Goal: Transaction & Acquisition: Register for event/course

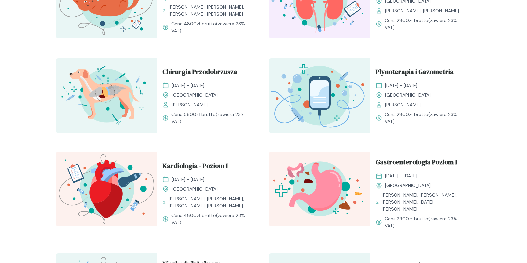
scroll to position [512, 0]
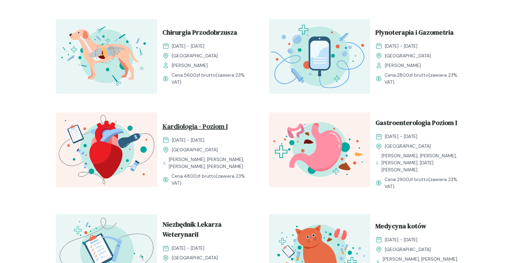
click at [209, 127] on span "Kardiologia - Poziom I" at bounding box center [195, 127] width 65 height 13
click at [197, 123] on span "Kardiologia - Poziom I" at bounding box center [195, 127] width 65 height 13
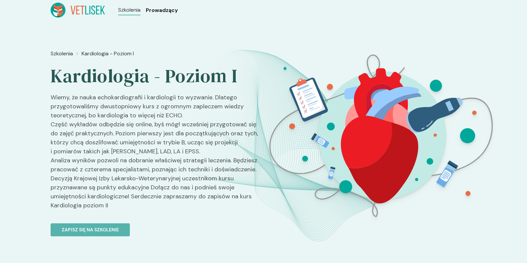
click at [164, 11] on span "Prowadzący" at bounding box center [162, 10] width 32 height 8
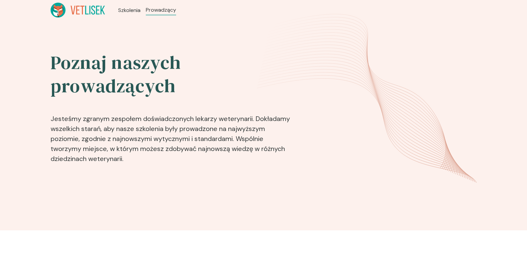
click at [89, 12] on icon at bounding box center [78, 10] width 55 height 15
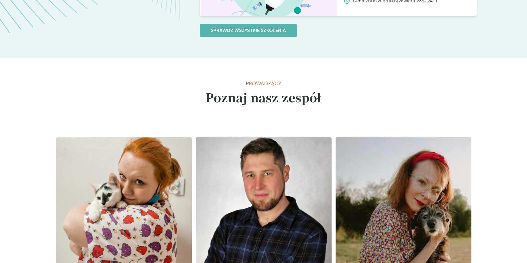
scroll to position [749, 0]
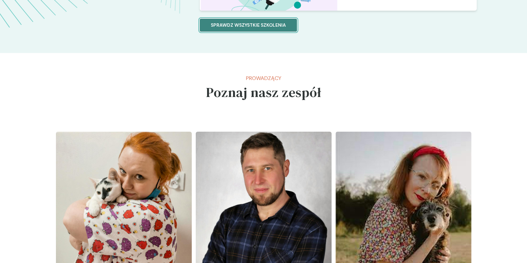
click at [259, 24] on p "Sprawdz wszystkie szkolenia" at bounding box center [248, 25] width 75 height 7
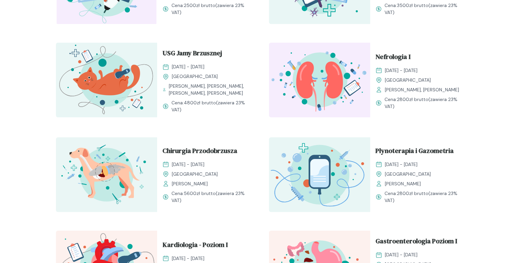
scroll to position [394, 0]
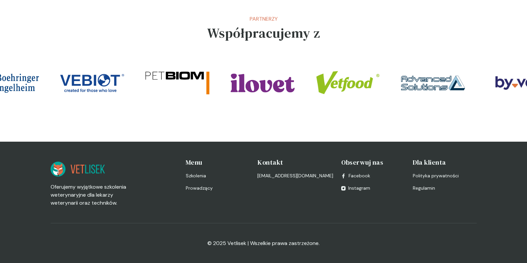
scroll to position [1475, 0]
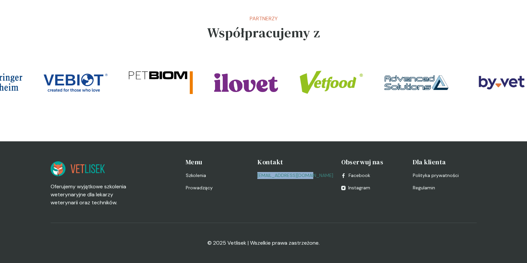
drag, startPoint x: 261, startPoint y: 176, endPoint x: 310, endPoint y: 176, distance: 48.6
click at [310, 176] on div "Oferujemy wyjątkowe szkolenia weterynaryjne dla lekarzy weterynarii oraz techni…" at bounding box center [264, 181] width 426 height 49
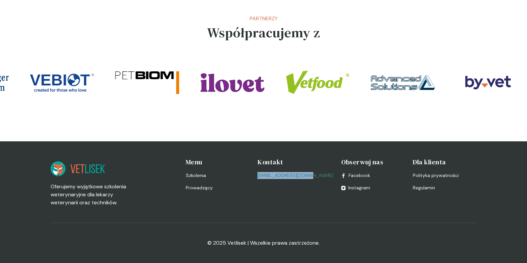
copy link "[EMAIL_ADDRESS][DOMAIN_NAME]"
